Goal: Task Accomplishment & Management: Use online tool/utility

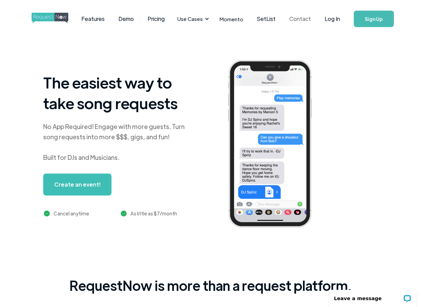
click at [300, 19] on link "Contact" at bounding box center [300, 18] width 35 height 21
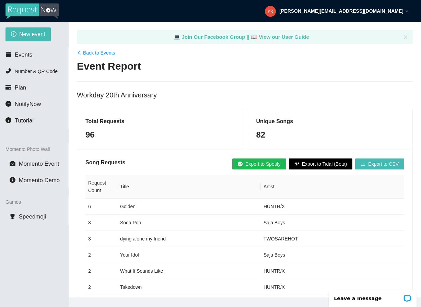
click at [93, 53] on link "Back to Events" at bounding box center [96, 53] width 38 height 8
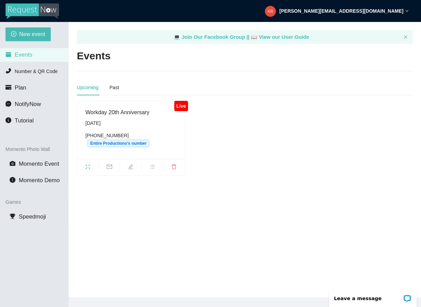
click at [146, 122] on div "[DATE]" at bounding box center [131, 124] width 91 height 8
click at [131, 170] on span "edit" at bounding box center [130, 168] width 21 height 8
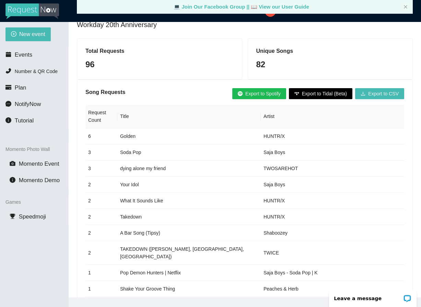
scroll to position [72, 0]
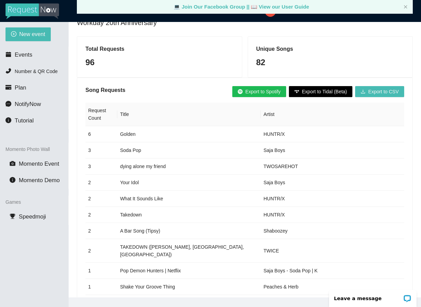
click at [246, 92] on span "Export to Spotify" at bounding box center [263, 92] width 35 height 8
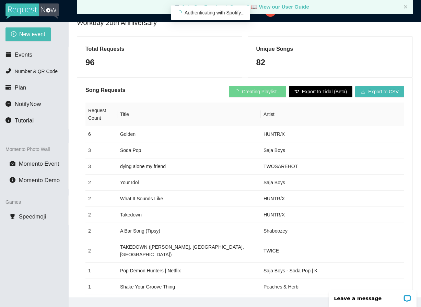
click at [163, 103] on th "Title" at bounding box center [189, 115] width 144 height 24
